Goal: Submit feedback/report problem

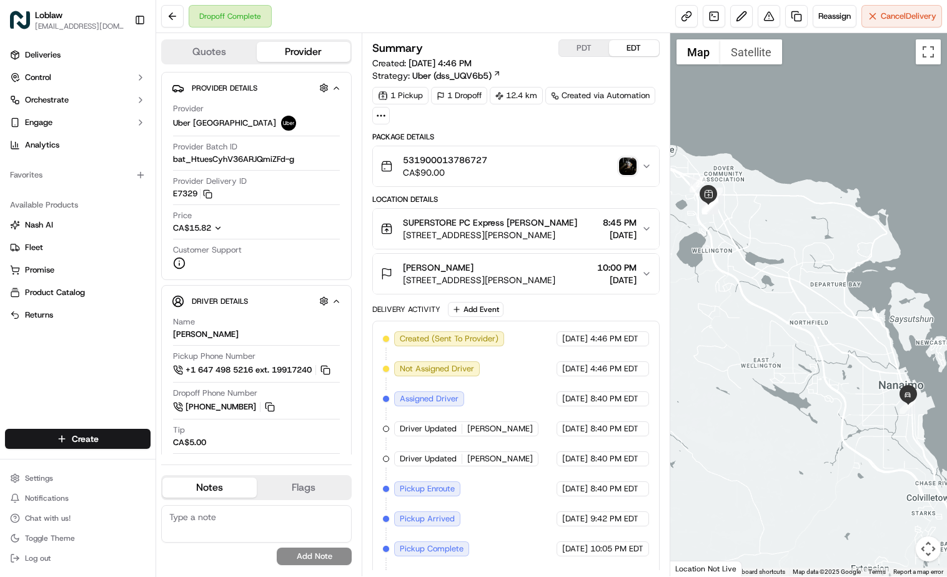
scroll to position [99, 0]
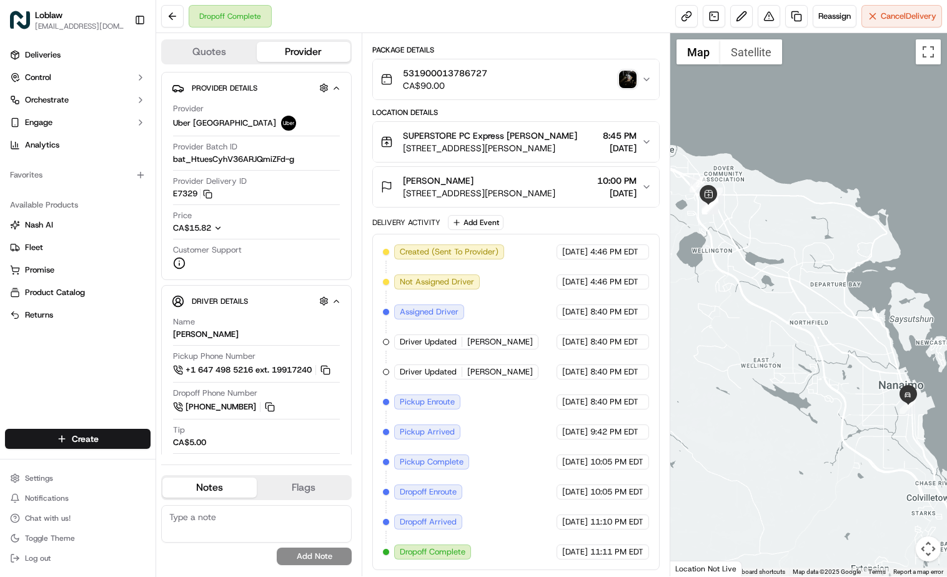
click at [621, 71] on img "button" at bounding box center [627, 79] width 17 height 17
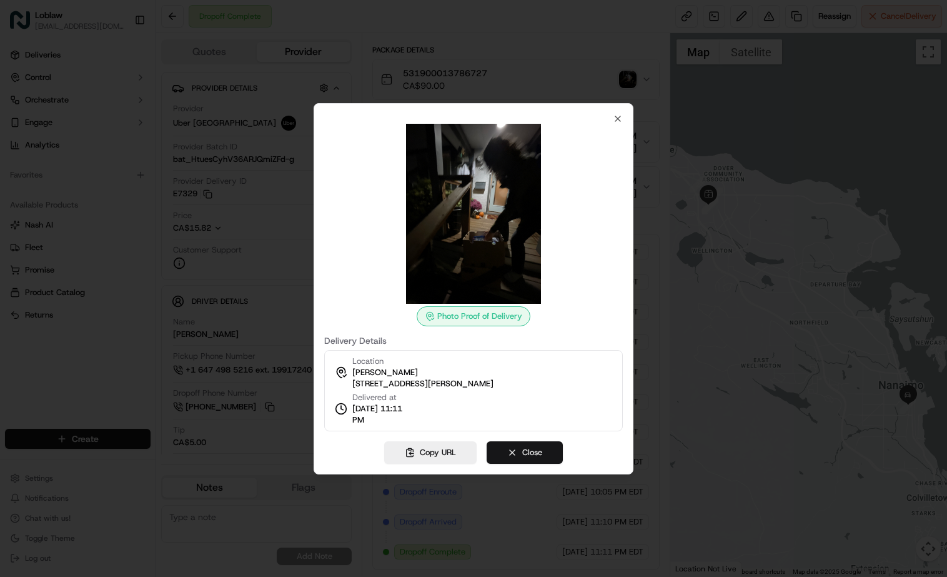
click at [546, 452] on button "Close" at bounding box center [525, 452] width 76 height 22
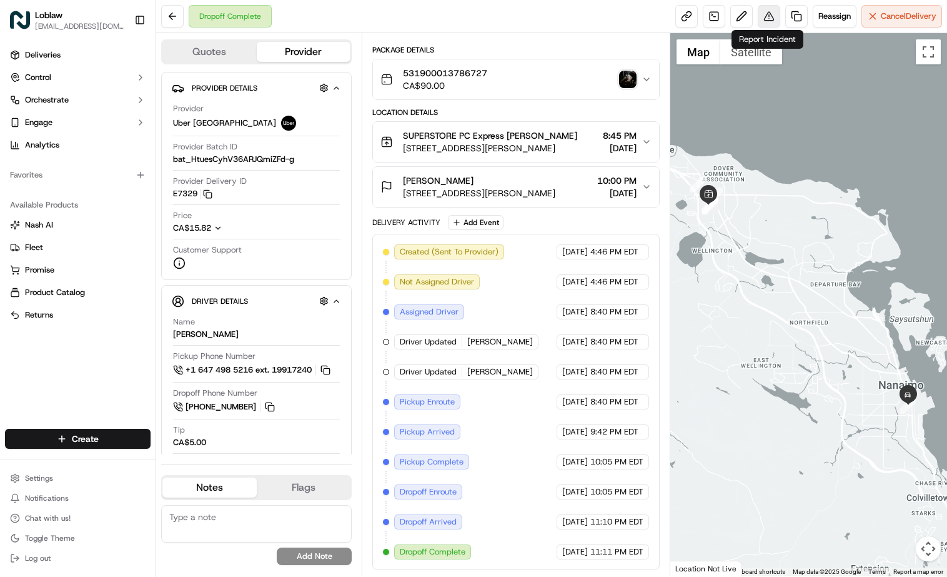
click at [774, 11] on button at bounding box center [769, 16] width 22 height 22
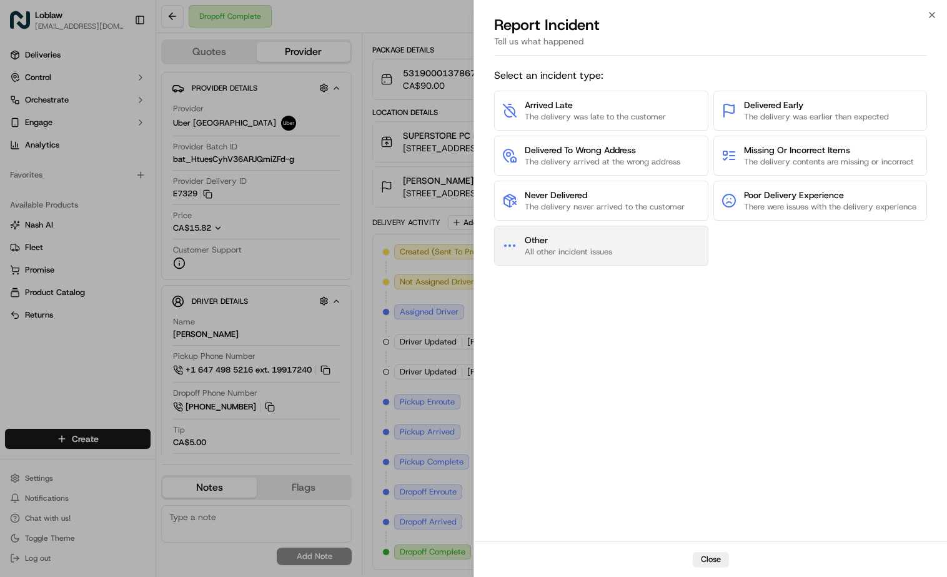
click at [577, 242] on span "Other" at bounding box center [568, 240] width 87 height 12
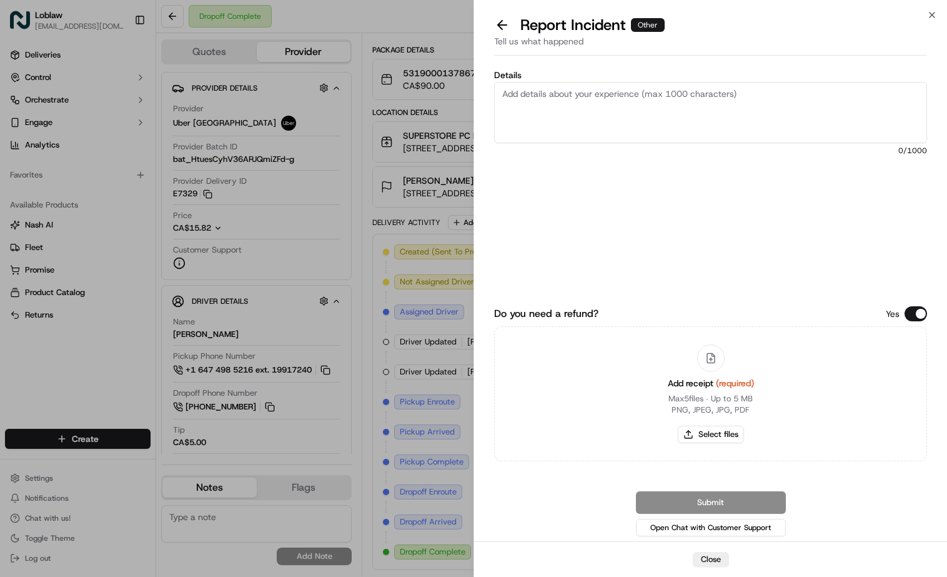
click at [538, 104] on textarea "Details" at bounding box center [710, 112] width 433 height 61
paste textarea "the delivery driver took 1 hour and a half to get to the customers house and th…"
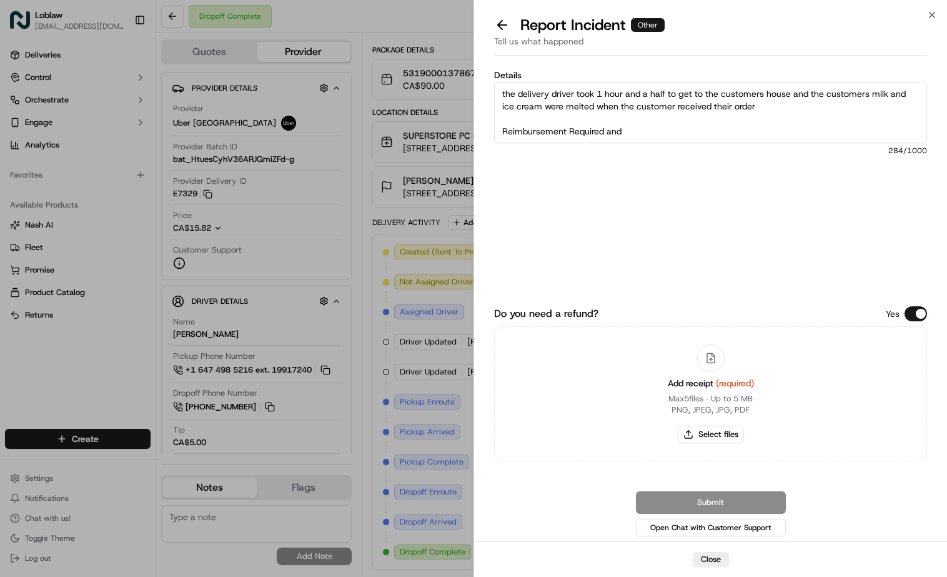
scroll to position [69, 0]
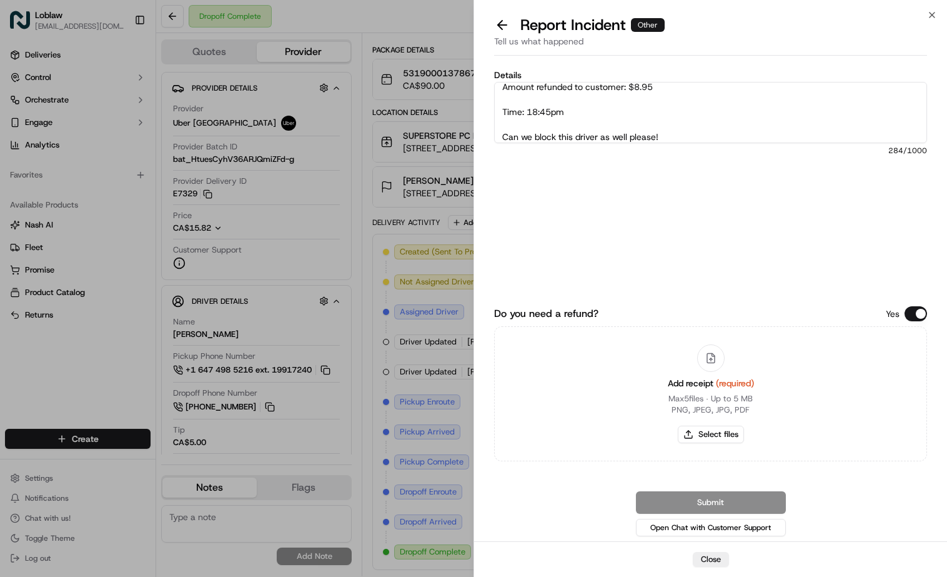
drag, startPoint x: 587, startPoint y: 114, endPoint x: 487, endPoint y: 109, distance: 99.5
click at [488, 109] on div "Details the delivery driver took 1 hour and a half to get to the customers hous…" at bounding box center [710, 301] width 473 height 481
drag, startPoint x: 679, startPoint y: 105, endPoint x: 477, endPoint y: 104, distance: 201.9
click at [477, 104] on div "Details the delivery driver took 1 hour and a half to get to the customers hous…" at bounding box center [710, 301] width 473 height 481
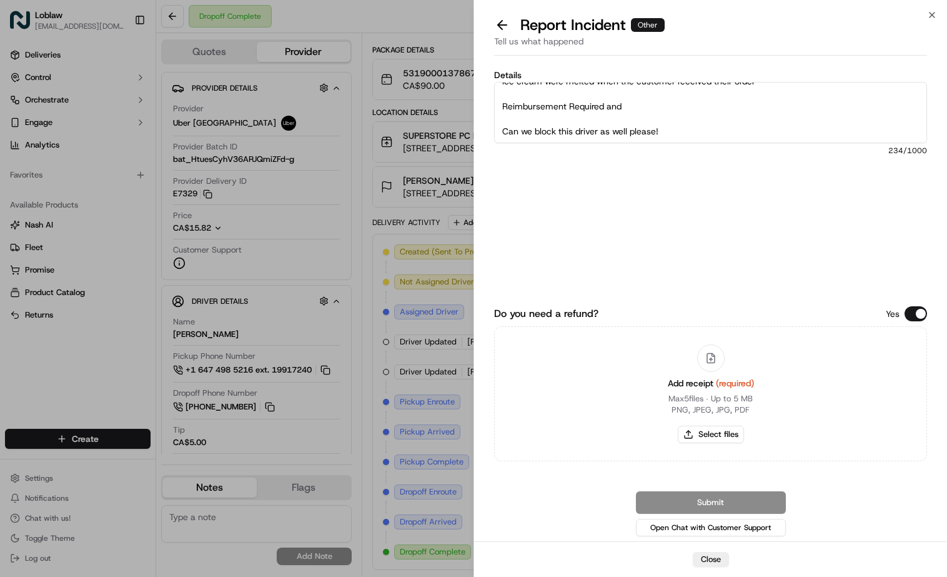
scroll to position [25, 0]
drag, startPoint x: 642, startPoint y: 105, endPoint x: 461, endPoint y: 105, distance: 181.9
click at [462, 105] on body "Loblaw deliverysupport@pcexpress.ca Toggle Sidebar Deliveries Control Orchestra…" at bounding box center [473, 288] width 947 height 577
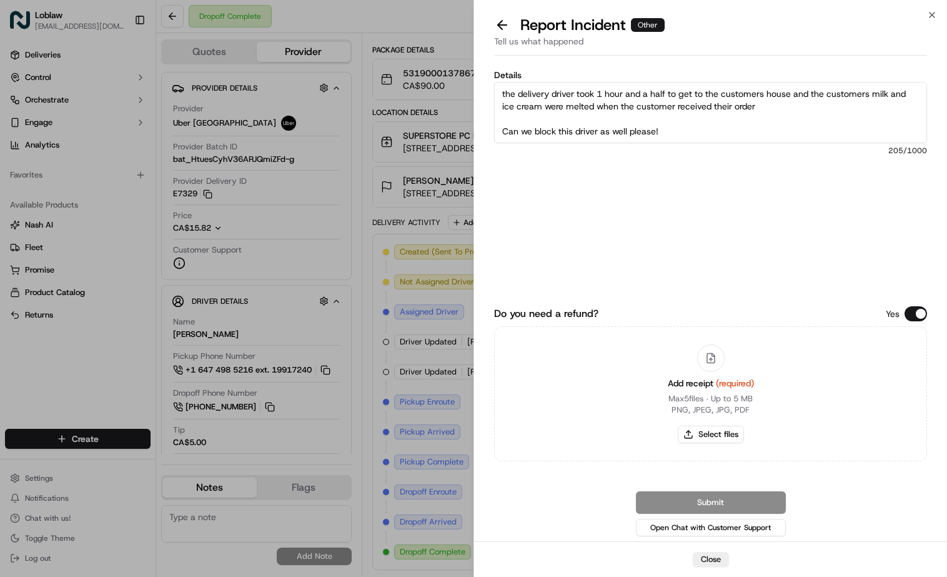
scroll to position [0, 0]
click at [507, 119] on textarea "the delivery driver took 1 hour and a half to get to the customers house and th…" at bounding box center [710, 112] width 433 height 61
click at [671, 125] on textarea "the delivery driver took 1 hour and a half to get to the customers house and th…" at bounding box center [710, 112] width 433 height 61
drag, startPoint x: 669, startPoint y: 118, endPoint x: 496, endPoint y: 116, distance: 172.5
click at [496, 116] on textarea "the delivery driver took 1 hour and a half to get to the customers house and th…" at bounding box center [710, 112] width 433 height 61
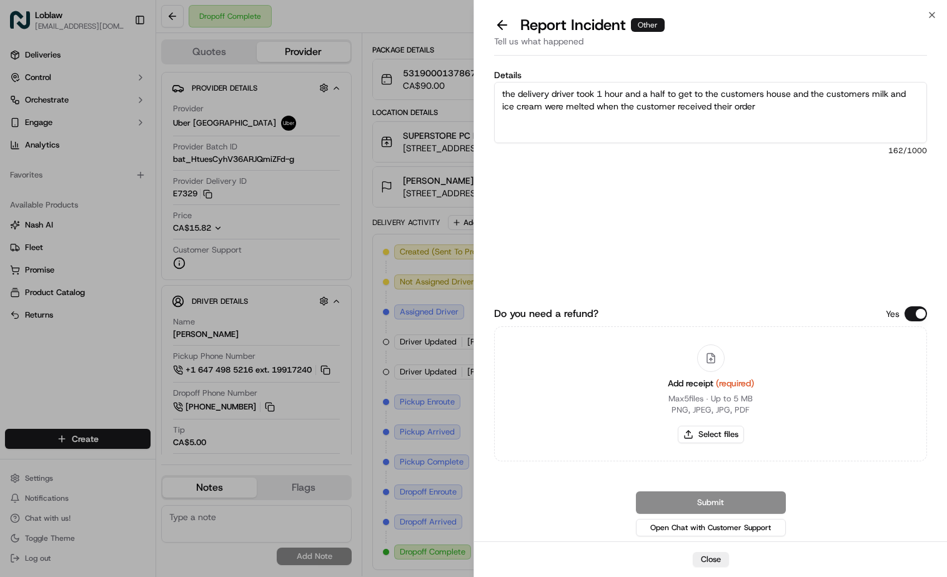
click at [504, 92] on textarea "the delivery driver took 1 hour and a half to get to the customers house and th…" at bounding box center [710, 112] width 433 height 61
paste textarea "Can we block this driver as well please!"
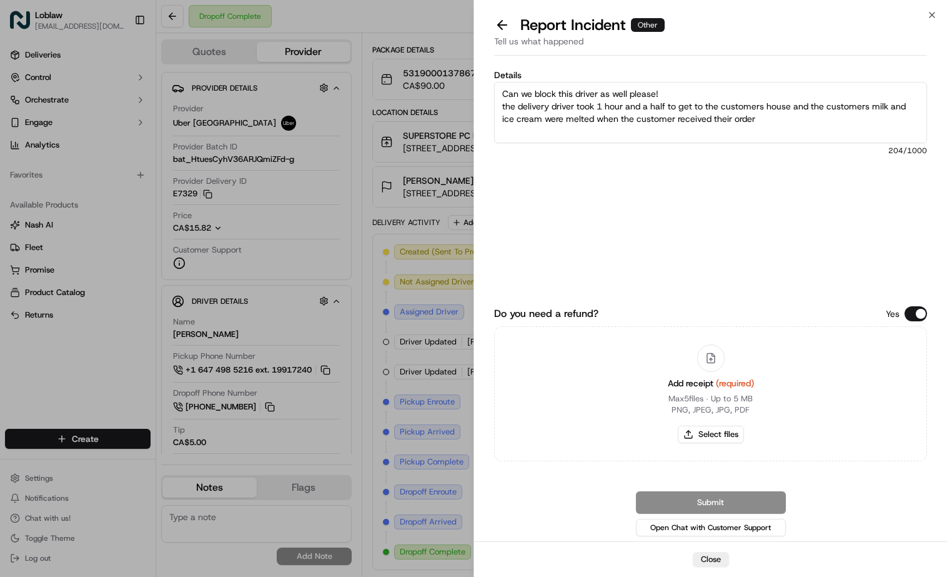
type textarea "Can we block this driver as well please! the delivery driver took 1 hour and a …"
click at [907, 307] on div "Yes" at bounding box center [906, 313] width 41 height 15
click at [909, 312] on button "Do you need a refund?" at bounding box center [916, 313] width 22 height 15
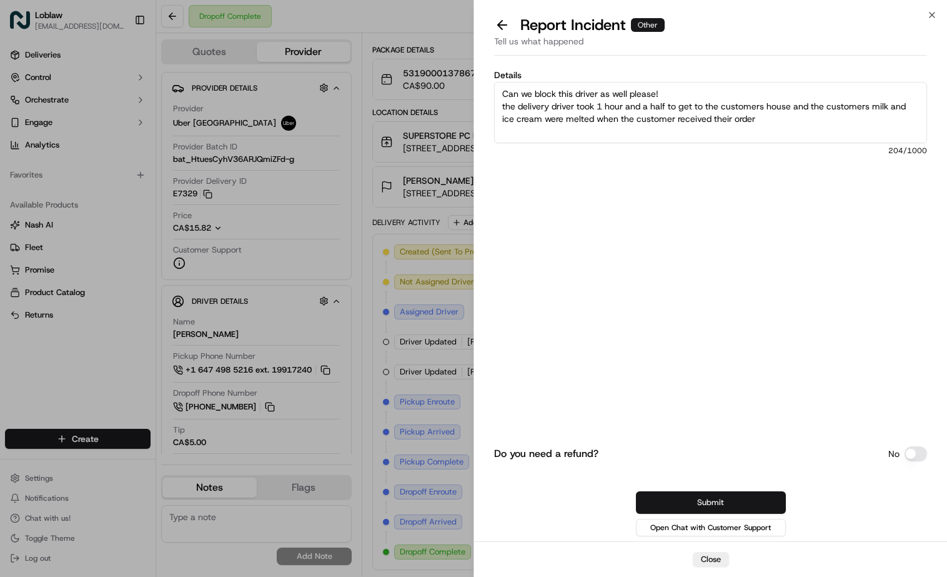
click at [720, 494] on button "Submit" at bounding box center [711, 502] width 150 height 22
